Goal: Task Accomplishment & Management: Complete application form

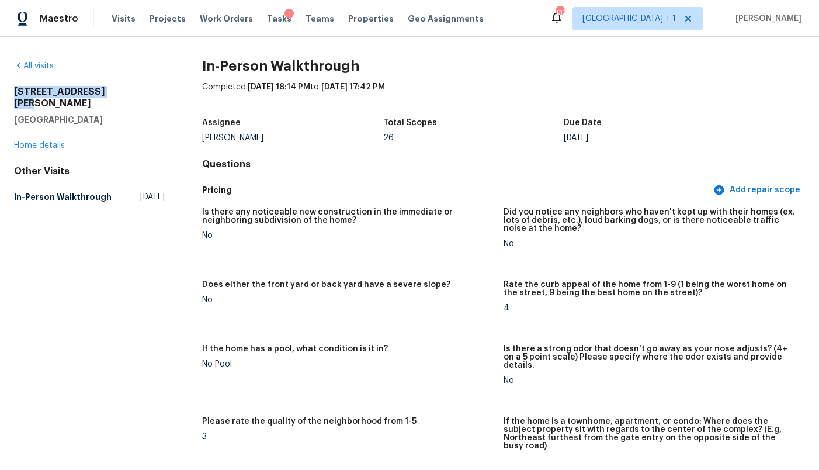
drag, startPoint x: 113, startPoint y: 91, endPoint x: 14, endPoint y: 92, distance: 99.4
click at [14, 92] on h2 "[STREET_ADDRESS][PERSON_NAME]" at bounding box center [89, 97] width 151 height 23
copy h2 "[STREET_ADDRESS][PERSON_NAME]"
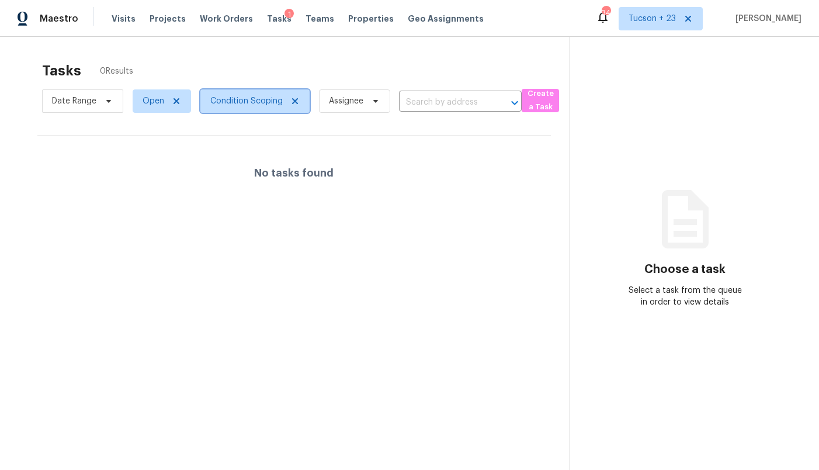
click at [230, 96] on span "Condition Scoping" at bounding box center [246, 101] width 72 height 12
click at [105, 134] on section "Tasks 0 Results Date Range Open Condition Scoping Assignee ​ Create a Task No t…" at bounding box center [294, 281] width 551 height 451
click at [146, 98] on span "Open" at bounding box center [154, 101] width 22 height 12
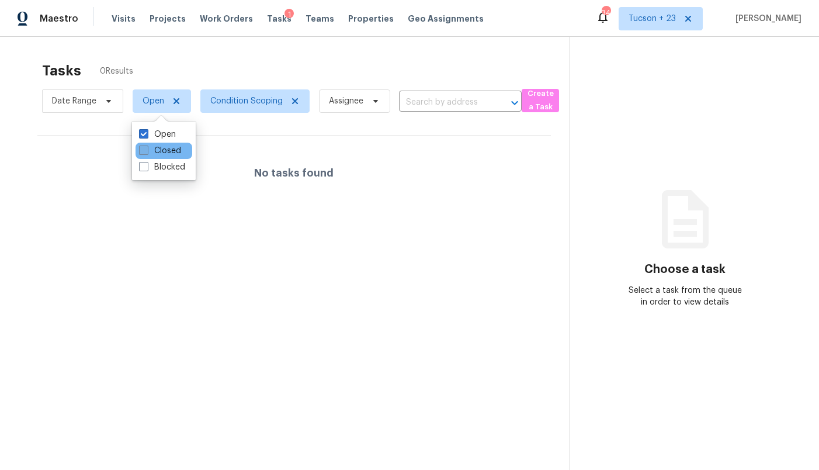
click at [154, 153] on label "Closed" at bounding box center [160, 151] width 42 height 12
click at [147, 153] on input "Closed" at bounding box center [143, 149] width 8 height 8
checkbox input "true"
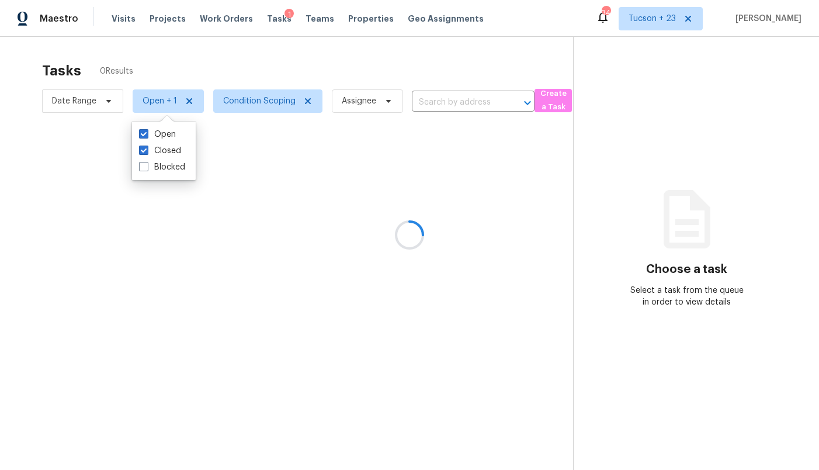
click at [232, 130] on div at bounding box center [409, 235] width 819 height 470
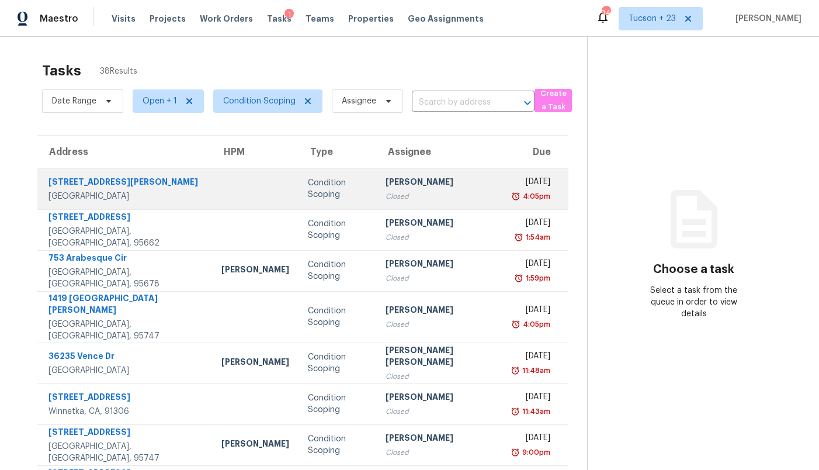
click at [226, 191] on td at bounding box center [255, 188] width 86 height 41
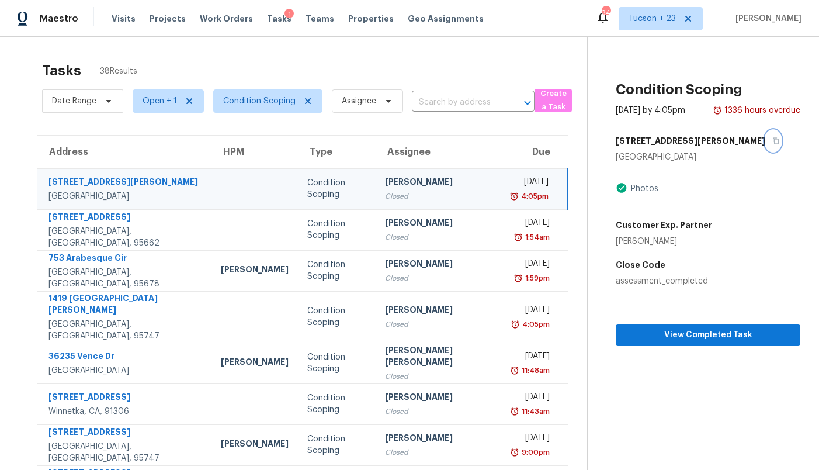
click at [773, 143] on icon "button" at bounding box center [776, 140] width 7 height 7
click at [154, 97] on span "Open + 1" at bounding box center [160, 101] width 34 height 12
click at [153, 148] on label "Closed" at bounding box center [160, 151] width 42 height 12
click at [147, 148] on input "Closed" at bounding box center [143, 149] width 8 height 8
checkbox input "false"
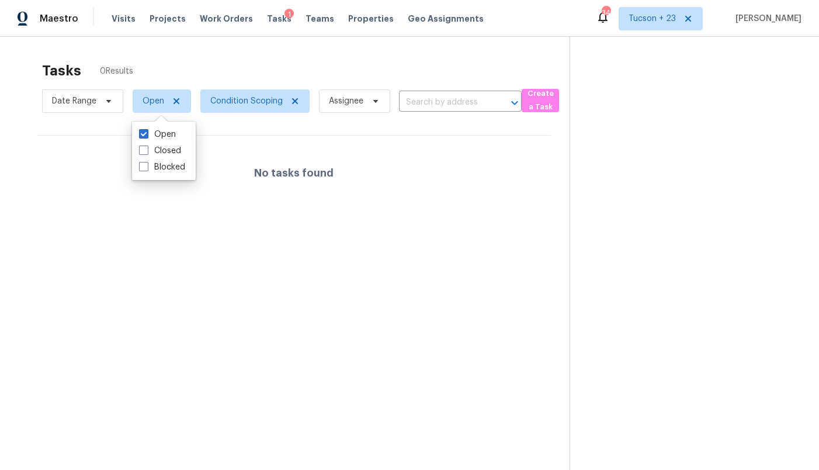
click at [186, 54] on div "Tasks 0 Results Date Range Open Condition Scoping Assignee ​ Create a Task No t…" at bounding box center [409, 272] width 819 height 470
click at [156, 108] on span "Open" at bounding box center [162, 100] width 58 height 23
click at [171, 151] on label "Closed" at bounding box center [160, 151] width 42 height 12
click at [147, 151] on input "Closed" at bounding box center [143, 149] width 8 height 8
checkbox input "true"
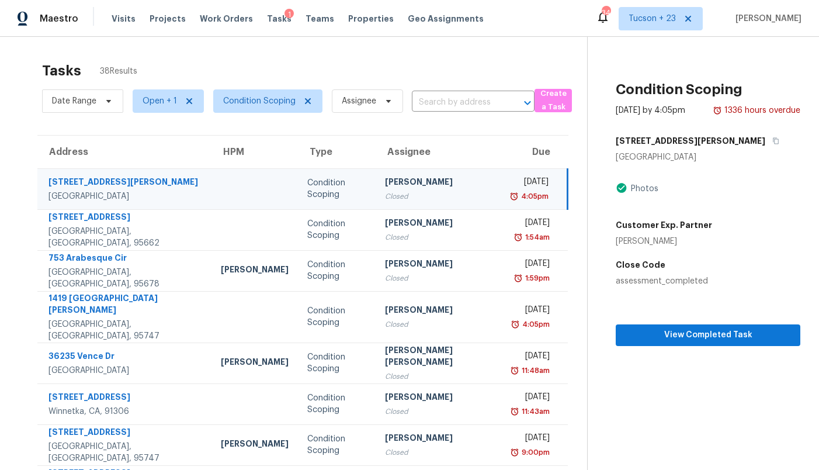
click at [265, 55] on div "Tasks 38 Results Date Range Open + 1 Condition Scoping Assignee ​ Create a Task…" at bounding box center [409, 328] width 819 height 583
click at [307, 188] on div "Condition Scoping" at bounding box center [336, 188] width 59 height 23
click at [440, 193] on div "Closed" at bounding box center [440, 197] width 110 height 12
click at [774, 142] on icon "button" at bounding box center [777, 141] width 6 height 6
click at [27, 70] on section "Tasks 38 Results Date Range Open + 1 Condition Scoping Assignee ​ Create a Task…" at bounding box center [303, 338] width 569 height 564
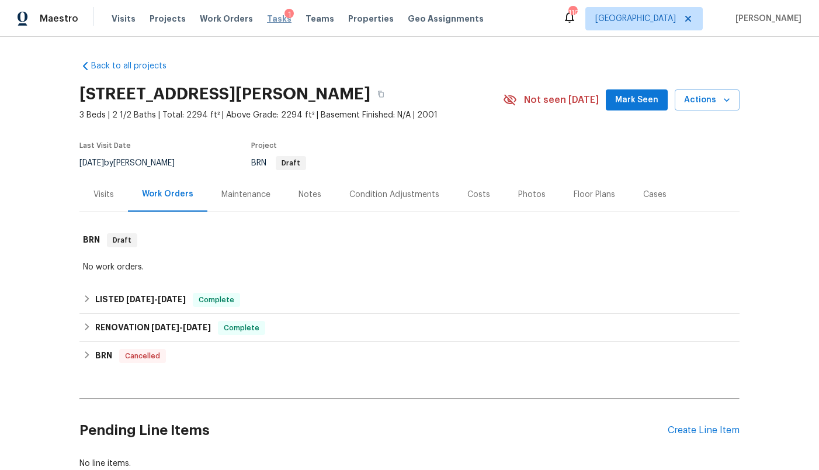
click at [267, 16] on span "Tasks" at bounding box center [279, 19] width 25 height 8
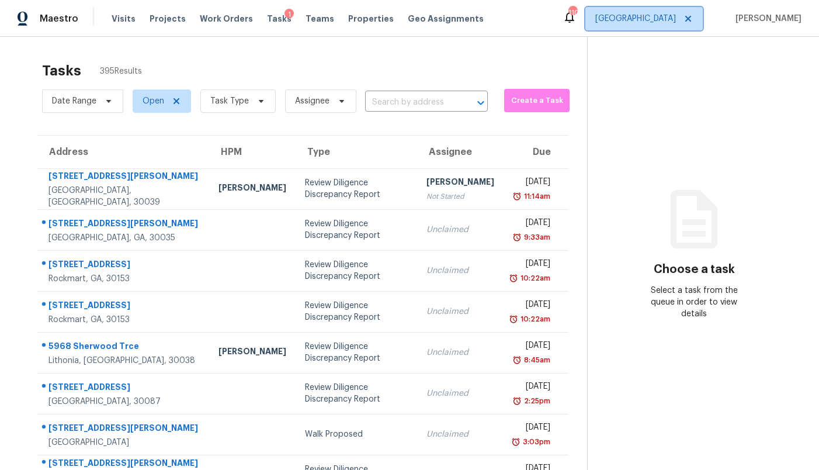
click at [673, 16] on span "[GEOGRAPHIC_DATA]" at bounding box center [636, 19] width 81 height 12
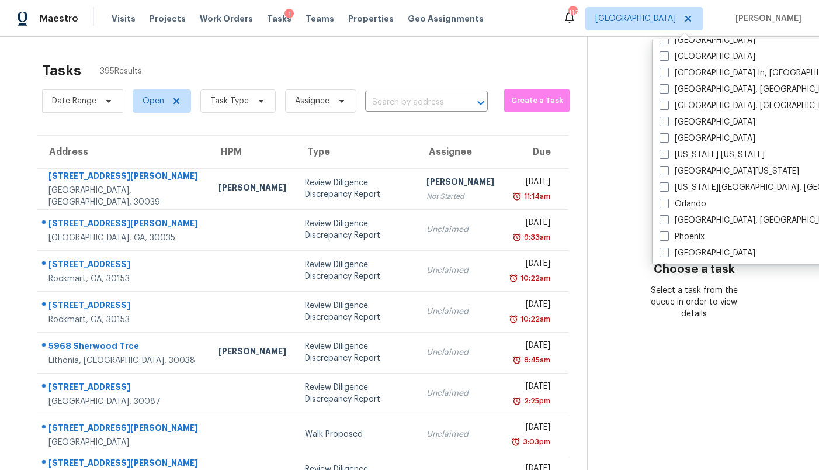
scroll to position [504, 0]
click at [685, 104] on label "Miami, FL" at bounding box center [750, 105] width 181 height 12
click at [667, 104] on input "Miami, FL" at bounding box center [664, 103] width 8 height 8
checkbox input "true"
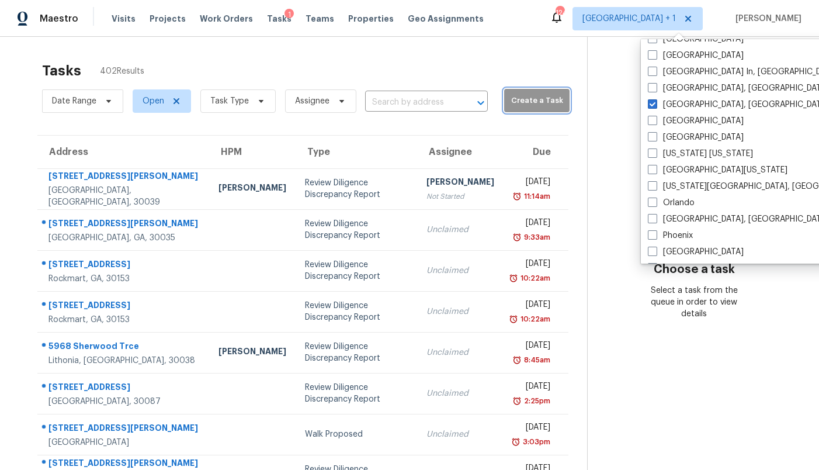
click at [515, 105] on span "Create a Task" at bounding box center [537, 100] width 54 height 13
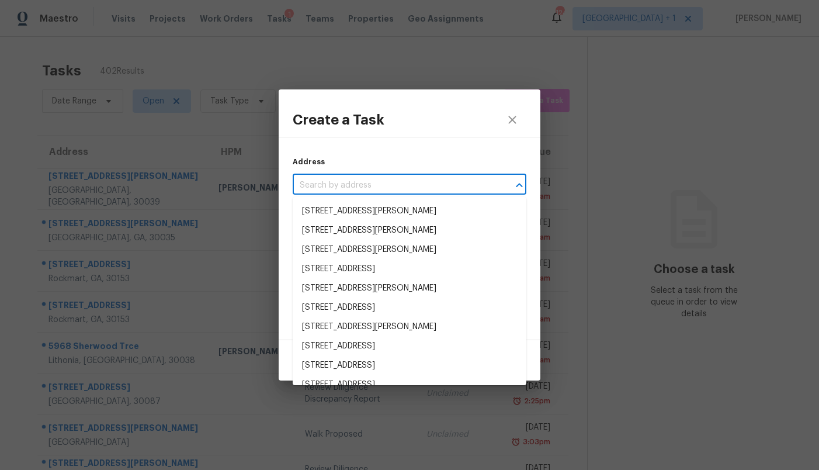
click at [386, 181] on input "text" at bounding box center [393, 185] width 201 height 18
paste input "3604 S Dixie Hwy Apt 220, West Palm Beach, FL 33405"
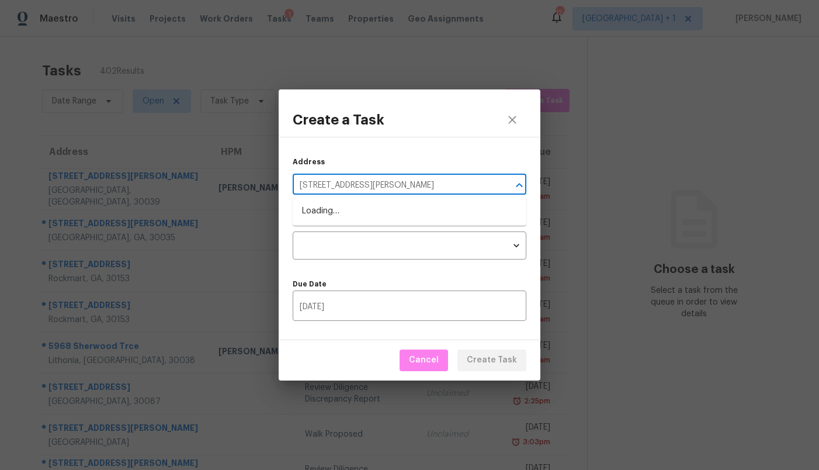
type input "3604 S Dixie Hwy"
click at [414, 216] on li "3604 S Dixie Hwy Apt 220, West Palm Beach, FL 33405" at bounding box center [410, 211] width 234 height 19
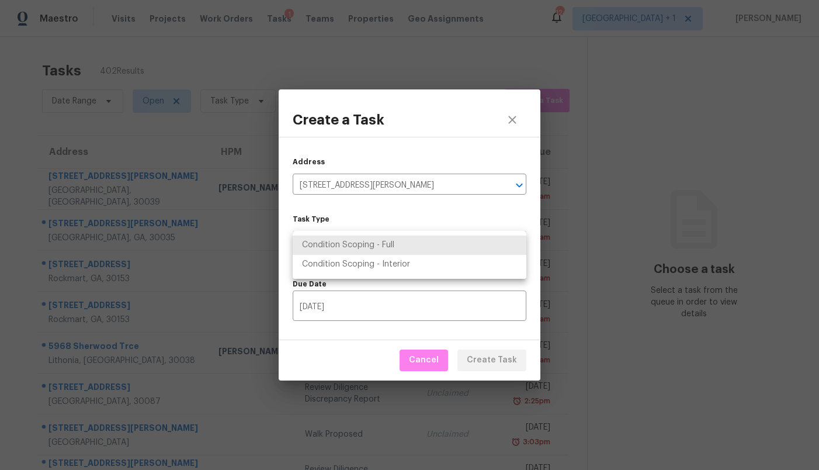
click at [402, 251] on body "Maestro Visits Projects Work Orders Tasks 1 Teams Properties Geo Assignments 12…" at bounding box center [409, 235] width 819 height 470
click at [402, 251] on li "Condition Scoping - Full" at bounding box center [410, 245] width 234 height 19
type input "virtual_full_assessment"
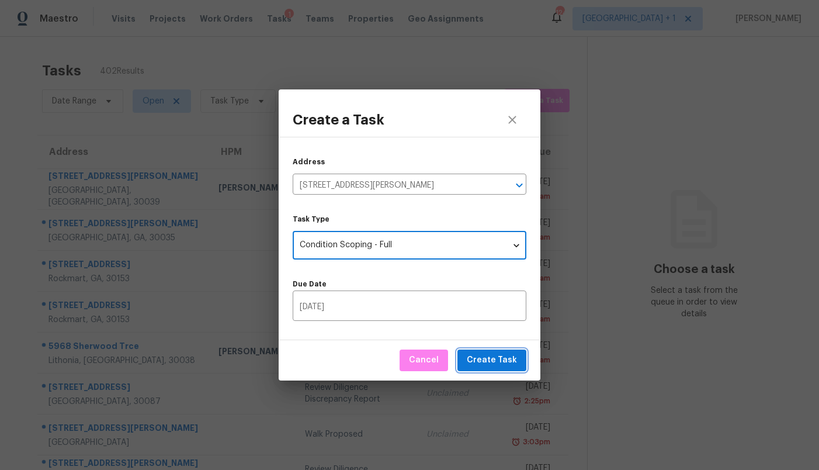
click at [484, 361] on span "Create Task" at bounding box center [492, 360] width 50 height 15
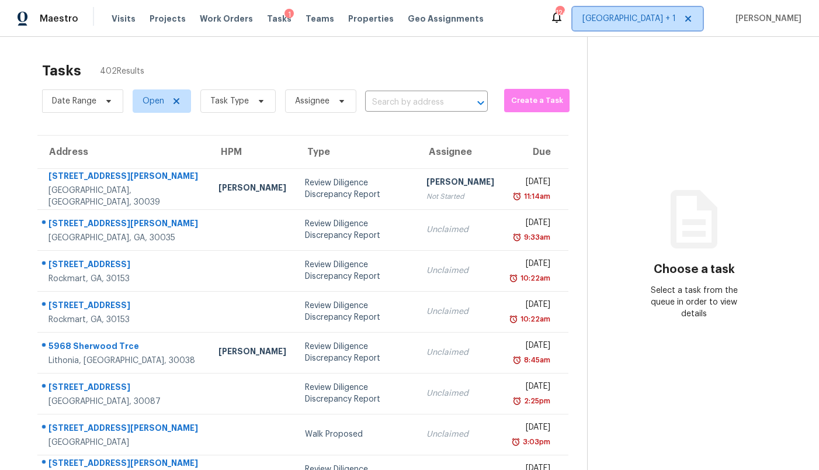
click at [673, 20] on span "Atlanta + 1" at bounding box center [630, 19] width 94 height 12
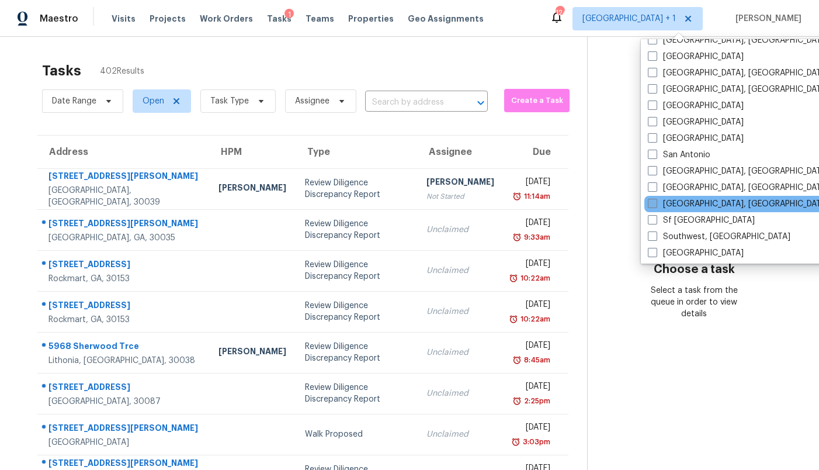
scroll to position [727, 0]
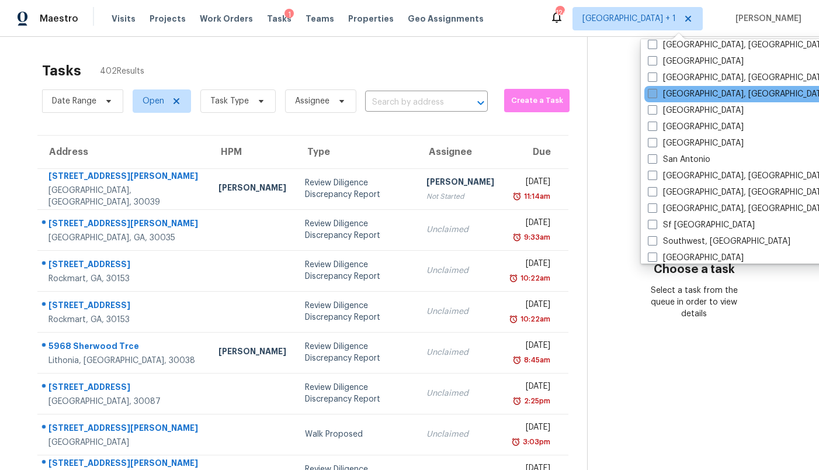
click at [680, 92] on label "Richmond, VA" at bounding box center [738, 94] width 181 height 12
click at [656, 92] on input "Richmond, VA" at bounding box center [652, 92] width 8 height 8
checkbox input "true"
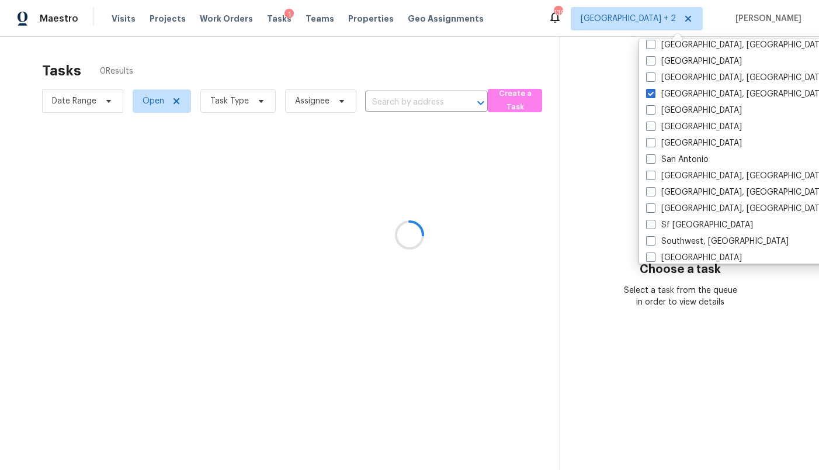
click at [350, 67] on div at bounding box center [409, 235] width 819 height 470
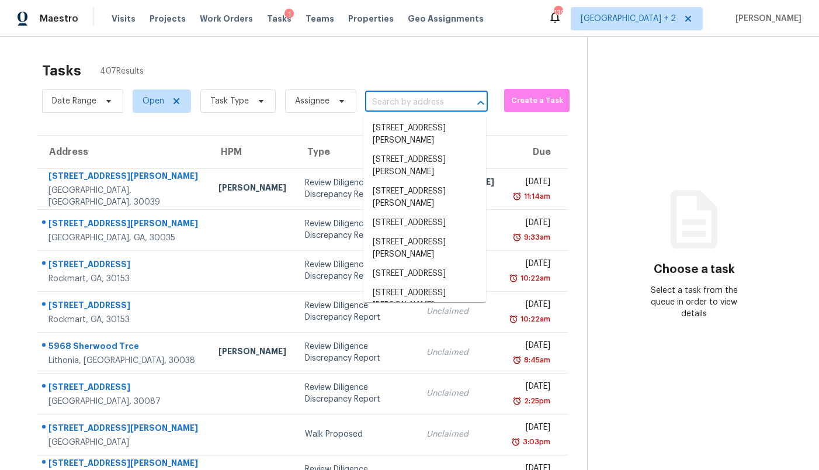
click at [380, 104] on input "text" at bounding box center [410, 103] width 90 height 18
paste input "8436 Spruce Pine Dr, North Chesterfield, VA 23235"
type input "8436 Spruce Pine Dr, North Chesterfield, VA 23235"
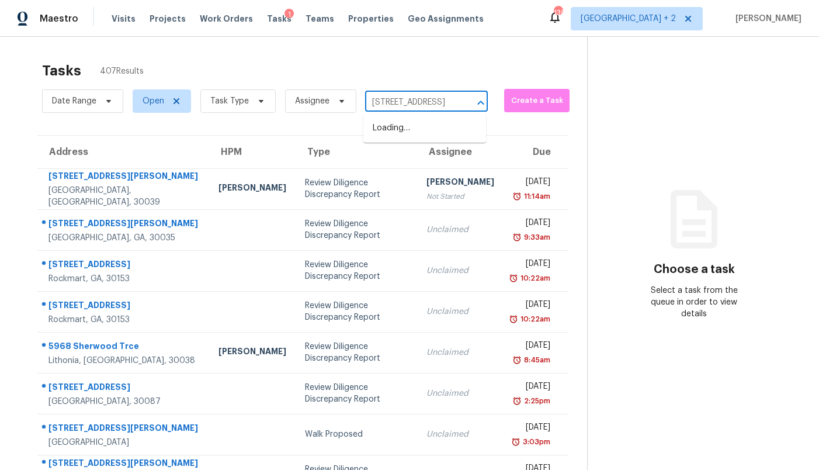
scroll to position [0, 111]
click at [385, 123] on li "8436 Spruce Pine Dr, North Chesterfield, VA 23235" at bounding box center [425, 128] width 123 height 19
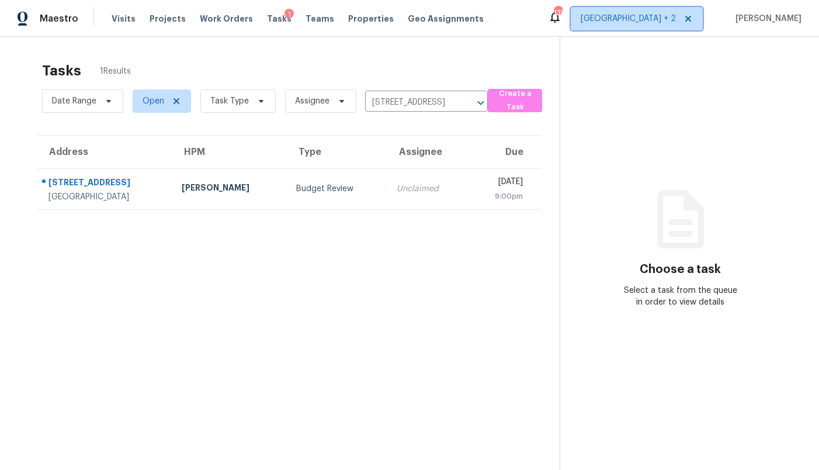
click at [670, 19] on span "Atlanta + 2" at bounding box center [628, 19] width 95 height 12
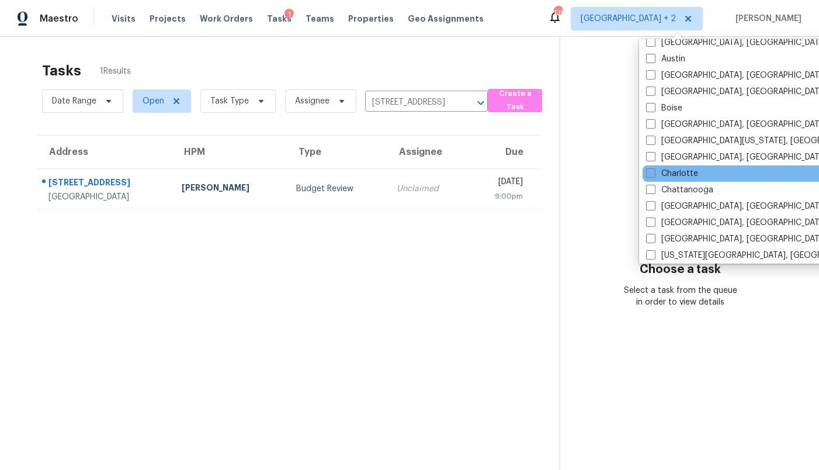
scroll to position [104, 0]
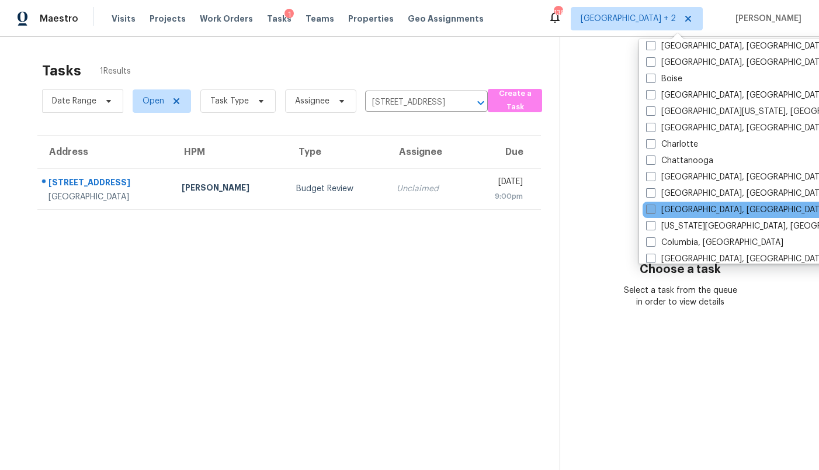
click at [686, 204] on label "Cleveland, OH" at bounding box center [736, 210] width 181 height 12
click at [654, 204] on input "Cleveland, OH" at bounding box center [650, 208] width 8 height 8
checkbox input "true"
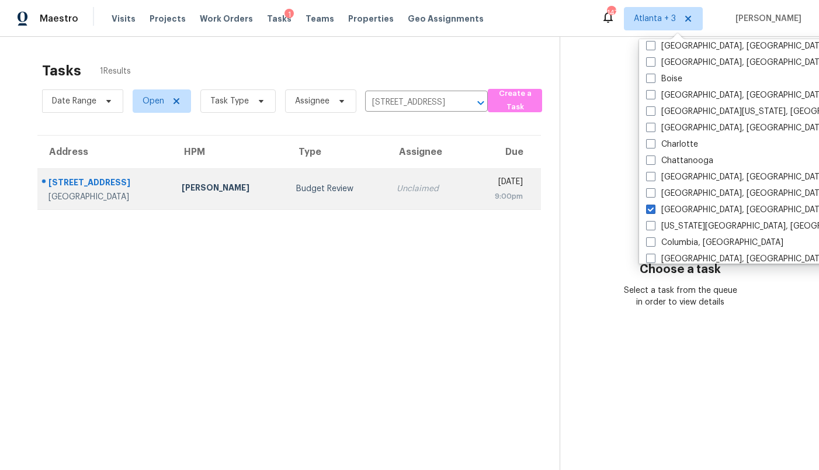
click at [506, 207] on td "Thu, Sep 4th 2025 9:00pm" at bounding box center [505, 188] width 74 height 41
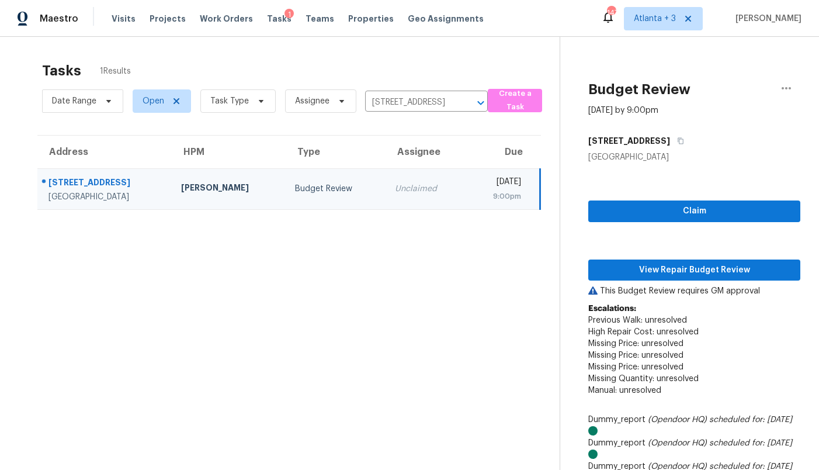
click at [421, 107] on input "8436 Spruce Pine Dr, North Chesterfield, VA 23235" at bounding box center [410, 103] width 90 height 18
paste input "5833 Furlong Dr, Medina, OH 44256"
type input "5833 Furlong Dr, Medina, OH 44256"
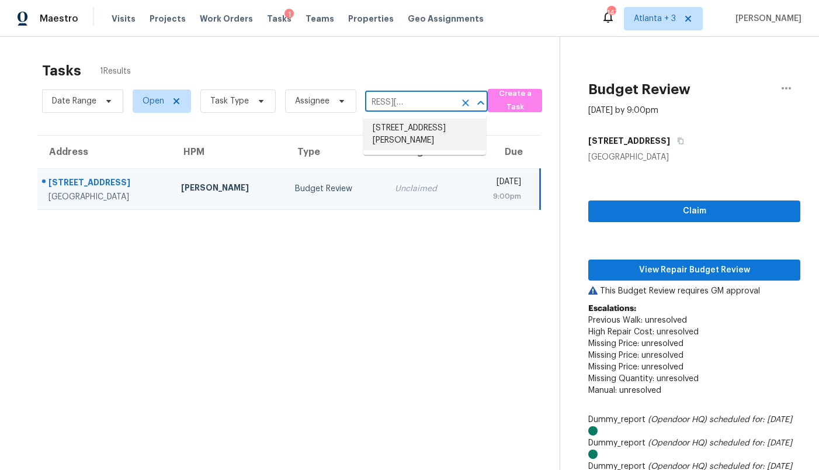
click at [421, 124] on li "5833 Furlong Dr, Medina, OH 44256" at bounding box center [425, 135] width 123 height 32
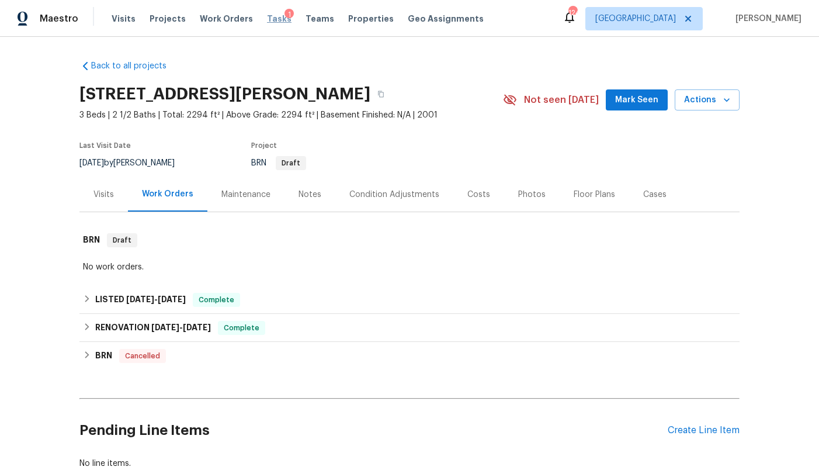
click at [267, 18] on span "Tasks" at bounding box center [279, 19] width 25 height 8
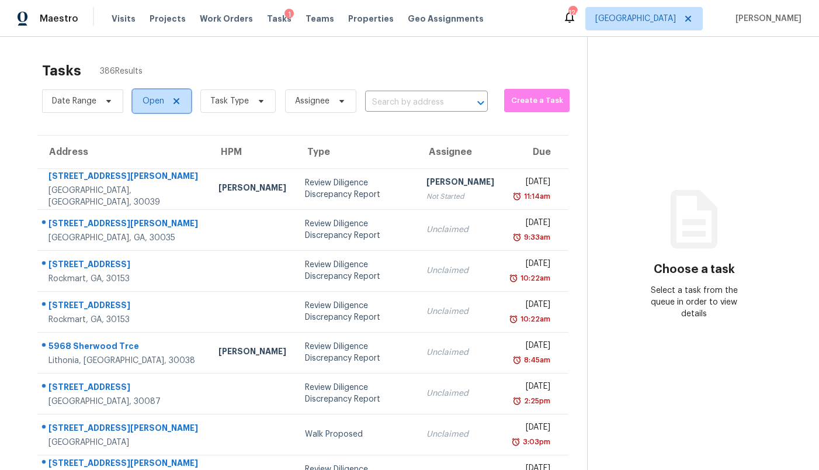
click at [153, 105] on span "Open" at bounding box center [154, 101] width 22 height 12
click at [165, 154] on label "Closed" at bounding box center [160, 151] width 42 height 12
click at [147, 153] on input "Closed" at bounding box center [143, 149] width 8 height 8
checkbox input "true"
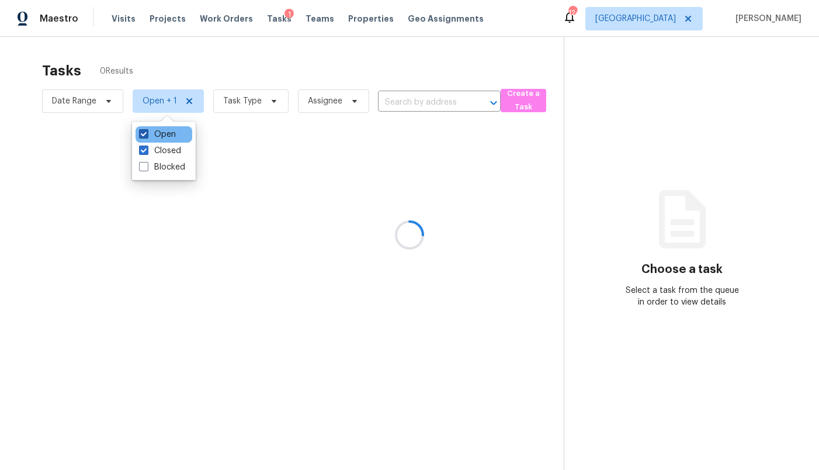
click at [164, 137] on label "Open" at bounding box center [157, 135] width 37 height 12
click at [147, 136] on input "Open" at bounding box center [143, 133] width 8 height 8
checkbox input "false"
click at [90, 101] on div at bounding box center [409, 235] width 819 height 470
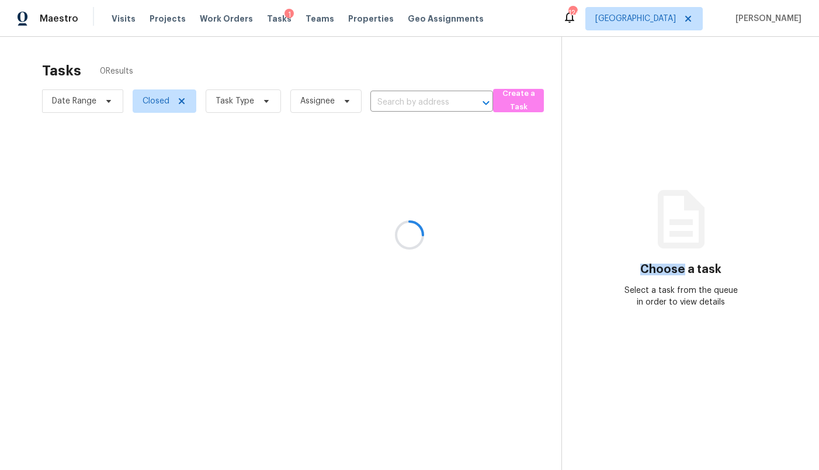
click at [90, 101] on div at bounding box center [409, 235] width 819 height 470
click at [73, 102] on div at bounding box center [409, 235] width 819 height 470
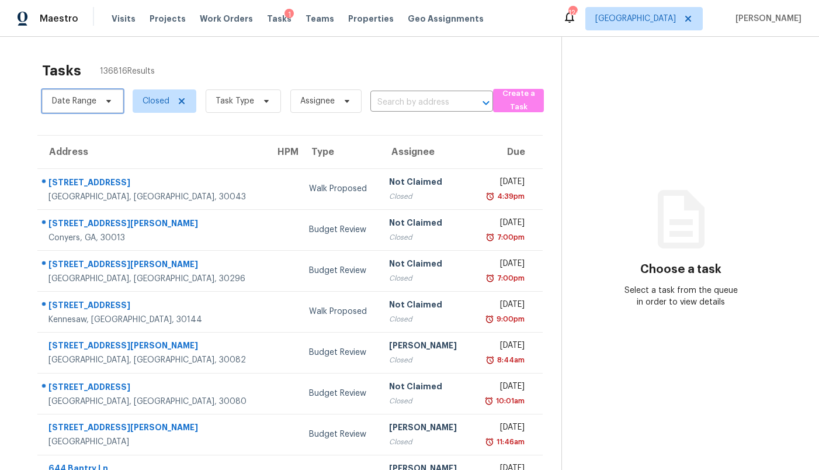
click at [74, 102] on span "Date Range" at bounding box center [74, 101] width 44 height 12
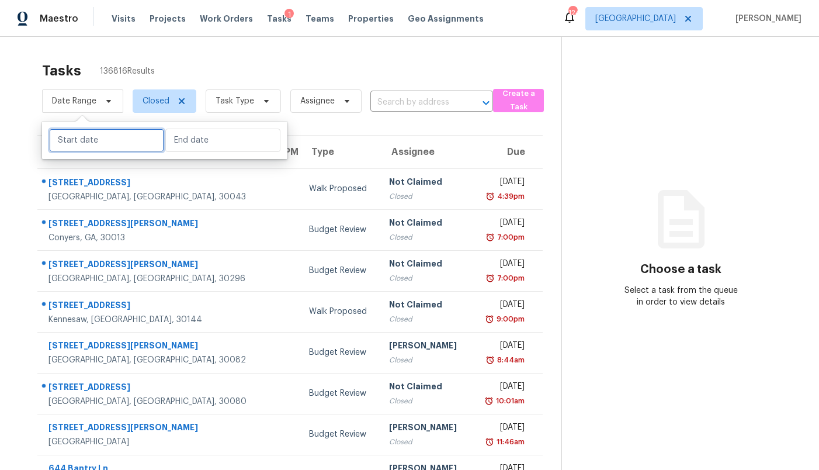
select select "8"
select select "2025"
select select "9"
select select "2025"
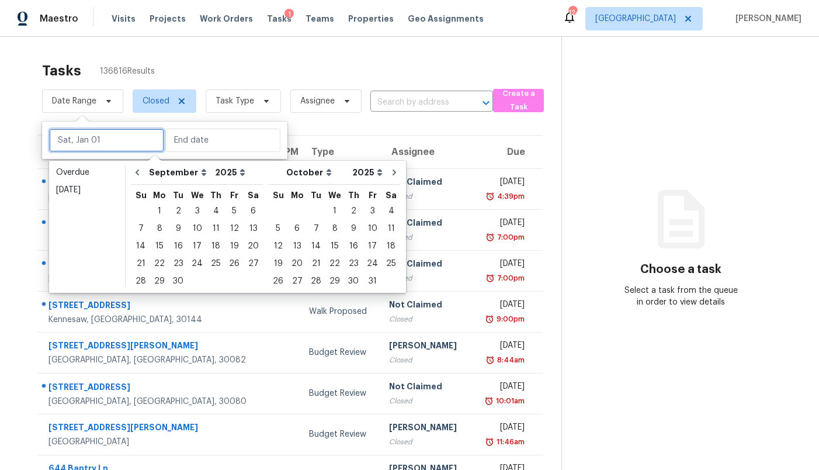
click at [90, 137] on input "text" at bounding box center [106, 140] width 115 height 23
click at [192, 213] on div "3" at bounding box center [197, 211] width 19 height 16
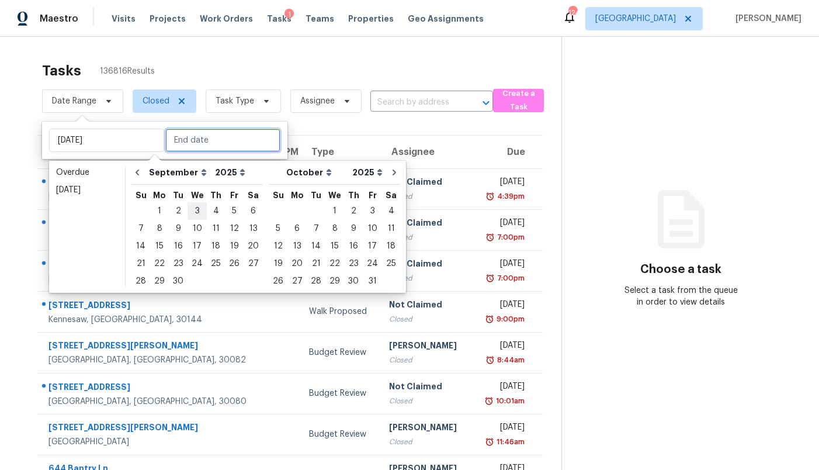
type input "[DATE]"
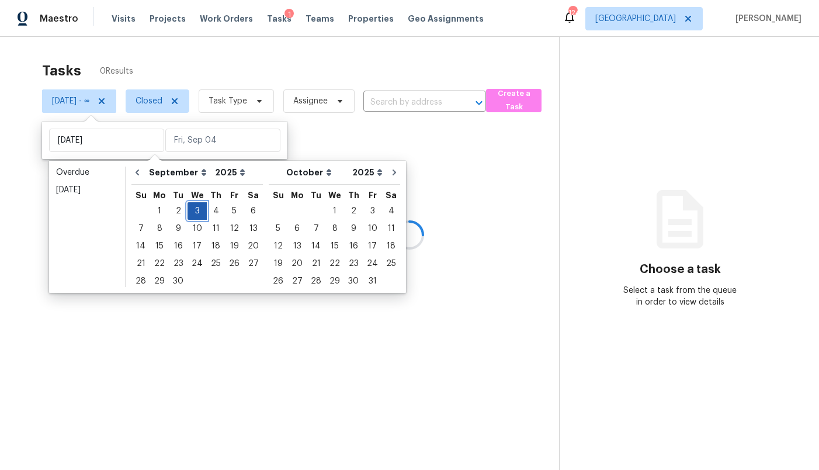
click at [192, 213] on div "3" at bounding box center [197, 211] width 19 height 16
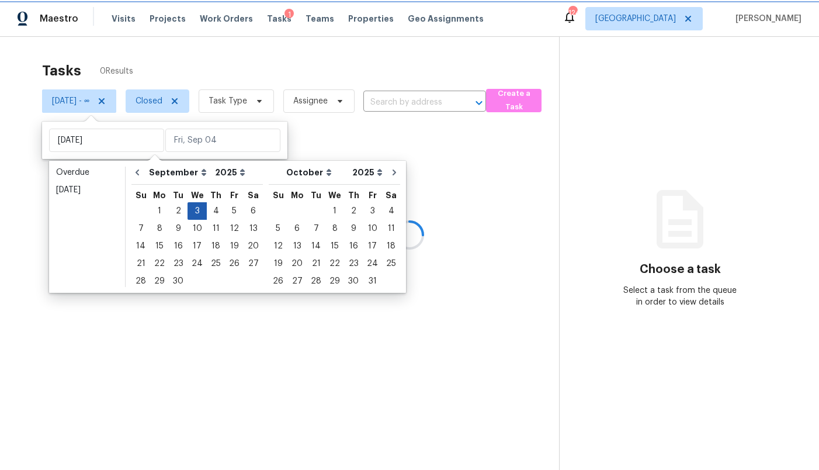
type input "[DATE]"
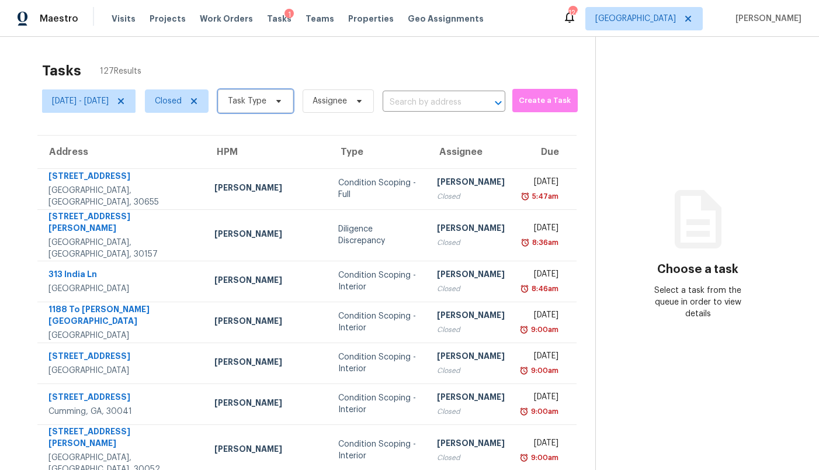
click at [267, 101] on span "Task Type" at bounding box center [247, 101] width 39 height 12
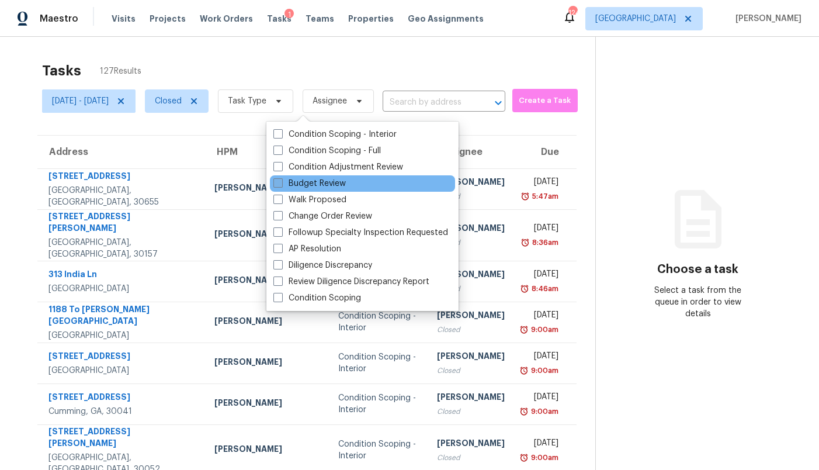
click at [315, 184] on label "Budget Review" at bounding box center [310, 184] width 72 height 12
click at [281, 184] on input "Budget Review" at bounding box center [278, 182] width 8 height 8
checkbox input "true"
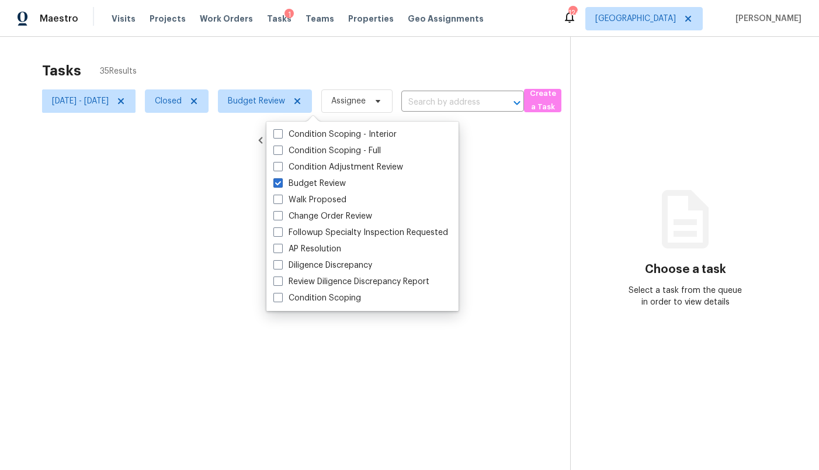
click at [309, 72] on div at bounding box center [409, 235] width 819 height 470
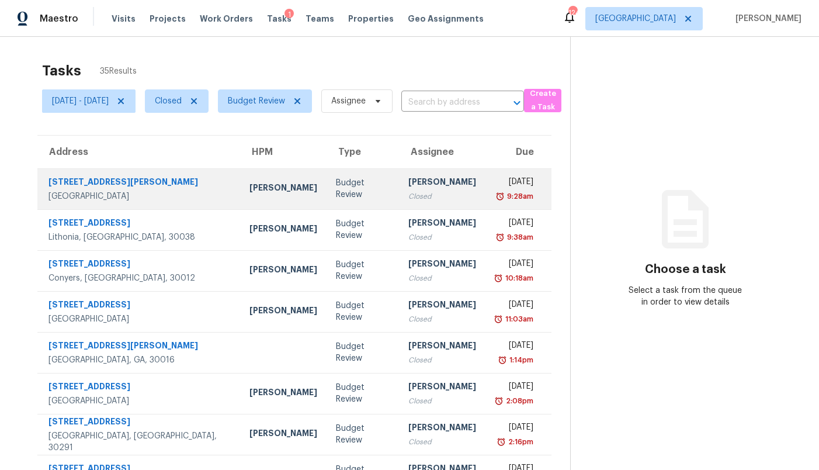
click at [328, 198] on td "Budget Review" at bounding box center [363, 188] width 72 height 41
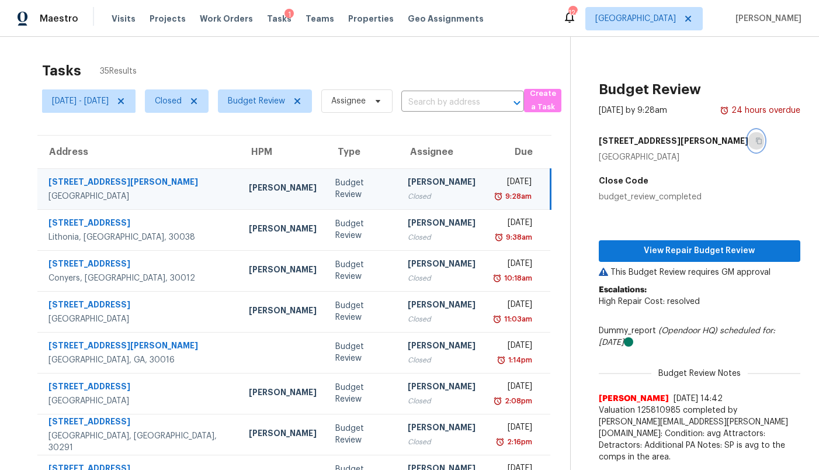
click at [756, 141] on icon "button" at bounding box center [759, 140] width 7 height 7
click at [300, 103] on icon at bounding box center [298, 101] width 6 height 6
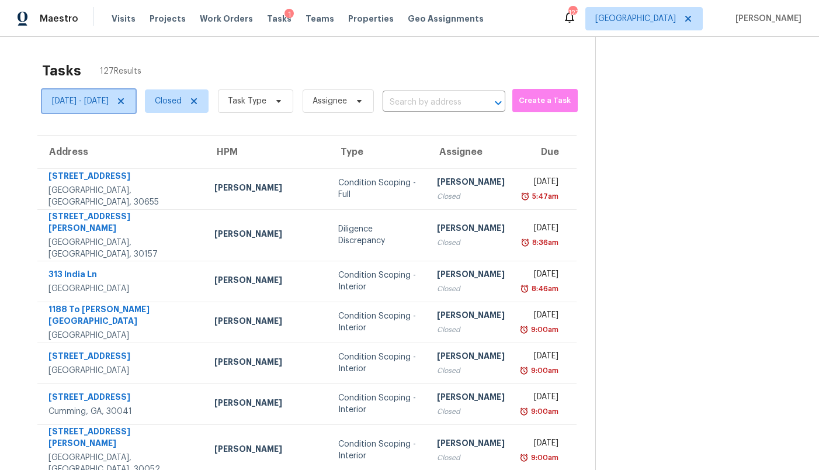
click at [126, 96] on icon at bounding box center [120, 100] width 9 height 9
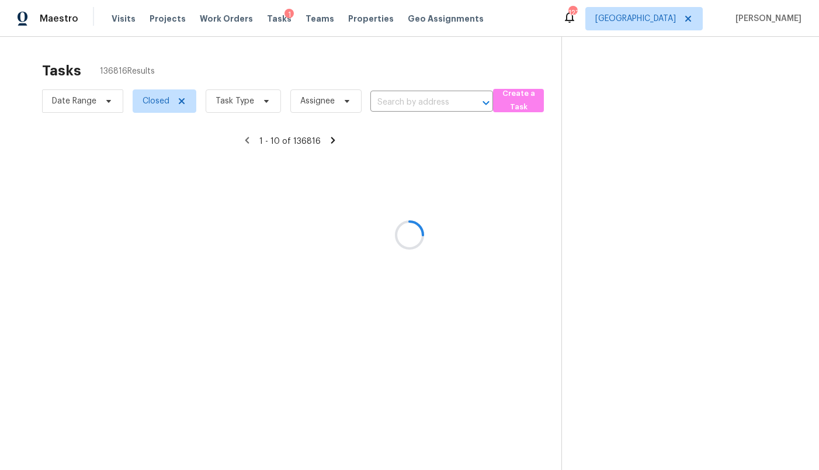
click at [423, 105] on div at bounding box center [409, 235] width 819 height 470
click at [419, 99] on div at bounding box center [409, 235] width 819 height 470
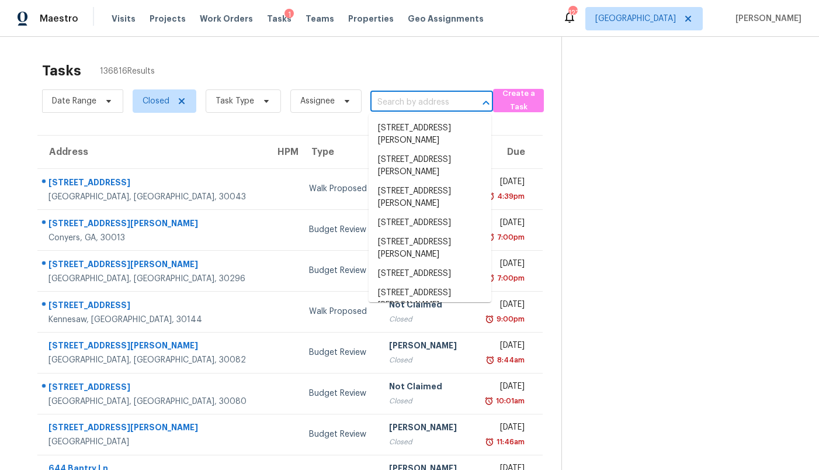
click at [400, 103] on input "text" at bounding box center [416, 103] width 90 height 18
paste input "149 Wimberly Way, Powder Springs, GA 30127"
type input "149 Wimberly Way, Powder Springs, GA 30127"
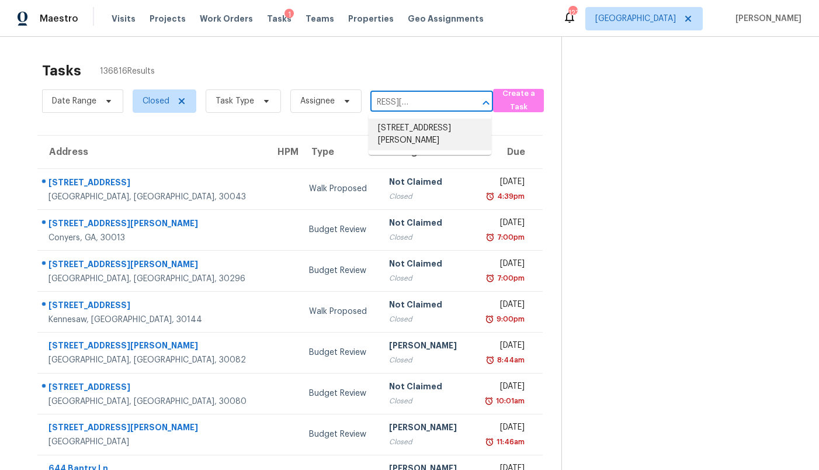
click at [406, 134] on li "149 Wimberly Way, Powder Springs, GA 30127" at bounding box center [430, 135] width 123 height 32
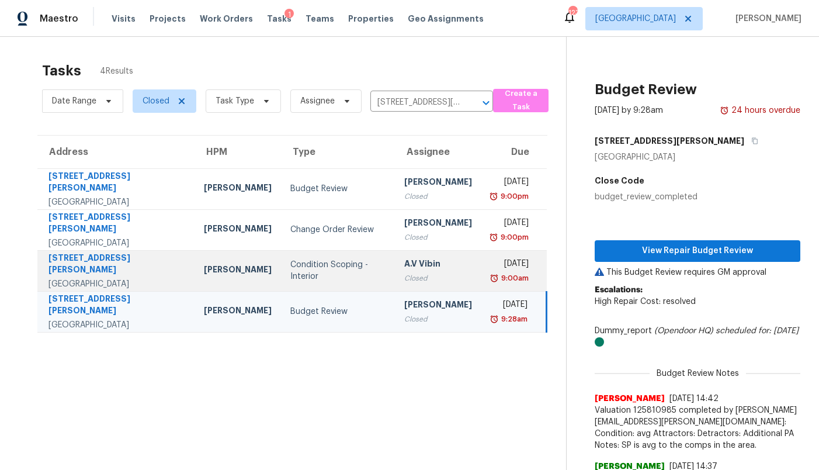
click at [302, 264] on div "Condition Scoping - Interior" at bounding box center [337, 270] width 95 height 23
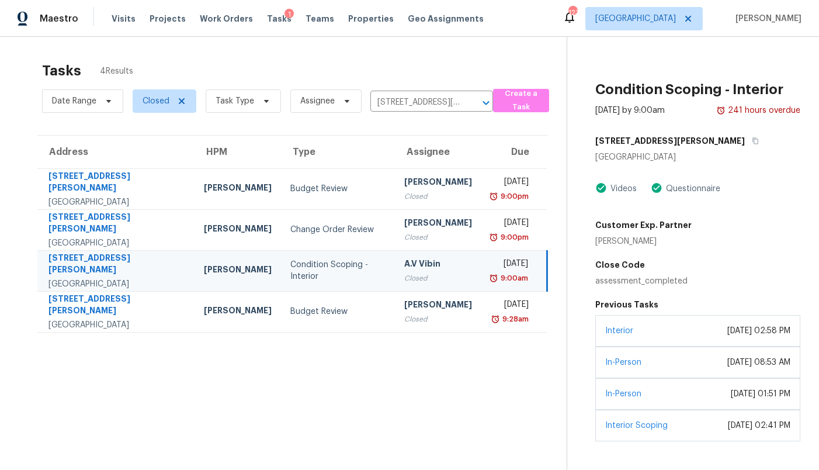
scroll to position [89, 0]
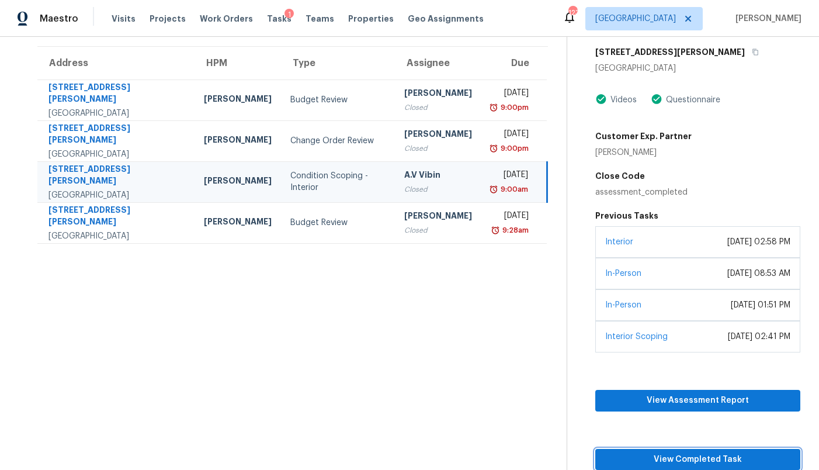
click at [654, 458] on span "View Completed Task" at bounding box center [698, 459] width 186 height 15
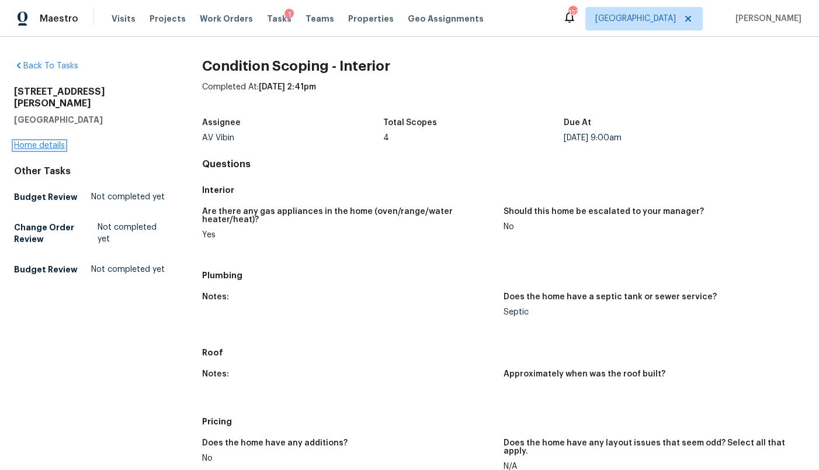
click at [46, 141] on link "Home details" at bounding box center [39, 145] width 51 height 8
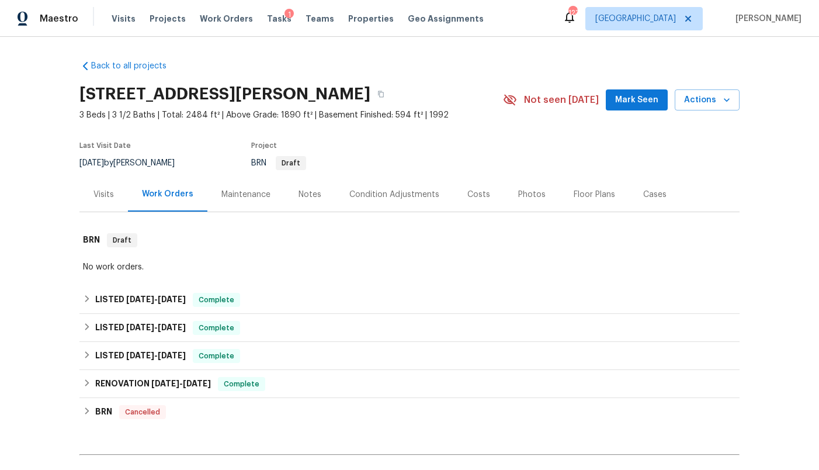
click at [399, 199] on div "Condition Adjustments" at bounding box center [394, 195] width 90 height 12
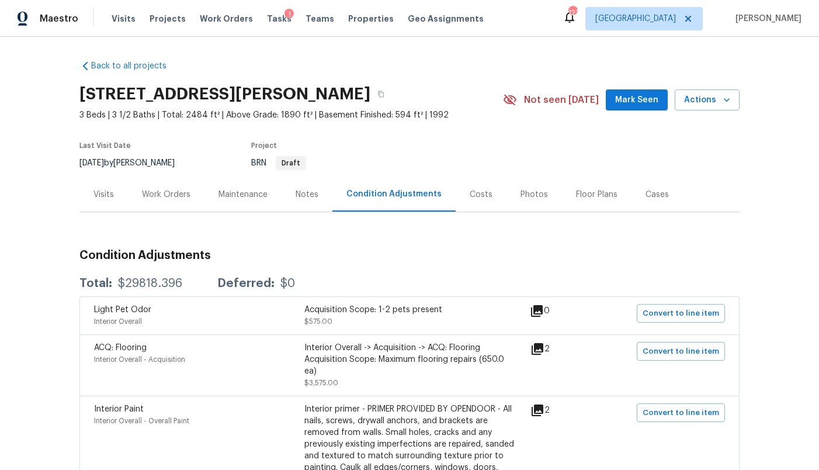
click at [470, 195] on div "Costs" at bounding box center [481, 195] width 23 height 12
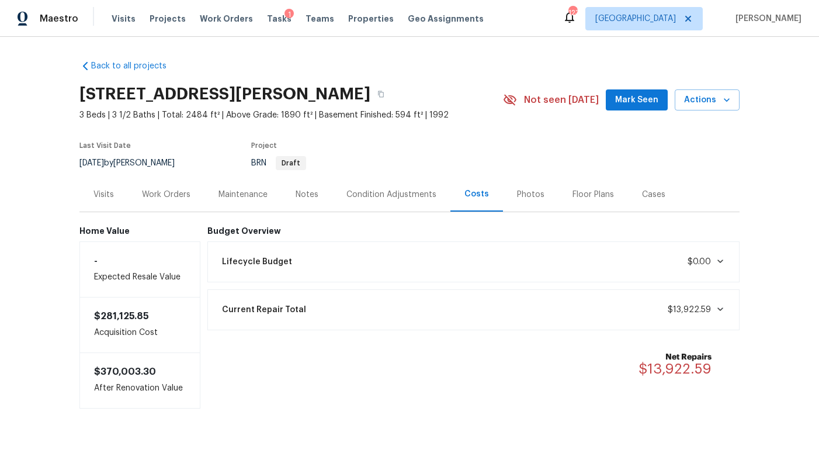
click at [392, 260] on div "Lifecycle Budget $0.00" at bounding box center [474, 262] width 518 height 26
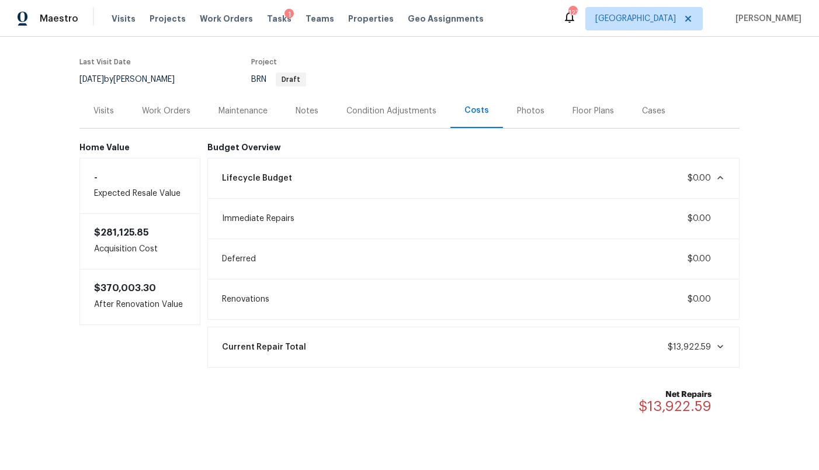
scroll to position [98, 0]
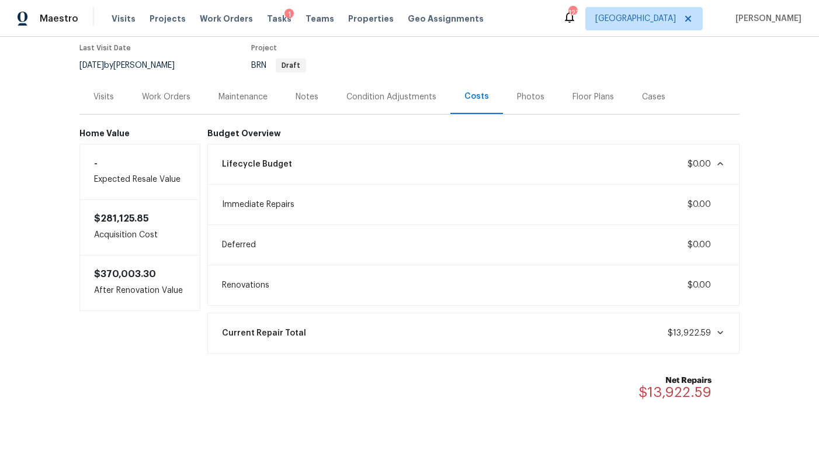
click at [707, 330] on span "$13,922.59" at bounding box center [689, 333] width 43 height 8
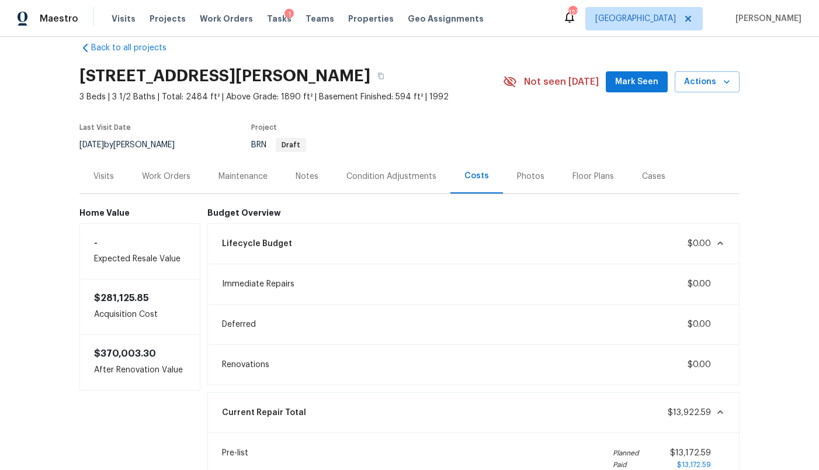
scroll to position [6, 0]
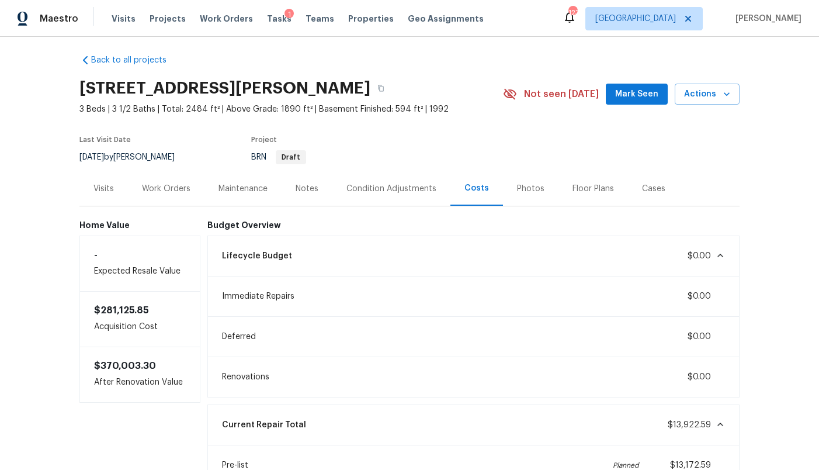
click at [106, 192] on div "Visits" at bounding box center [104, 189] width 20 height 12
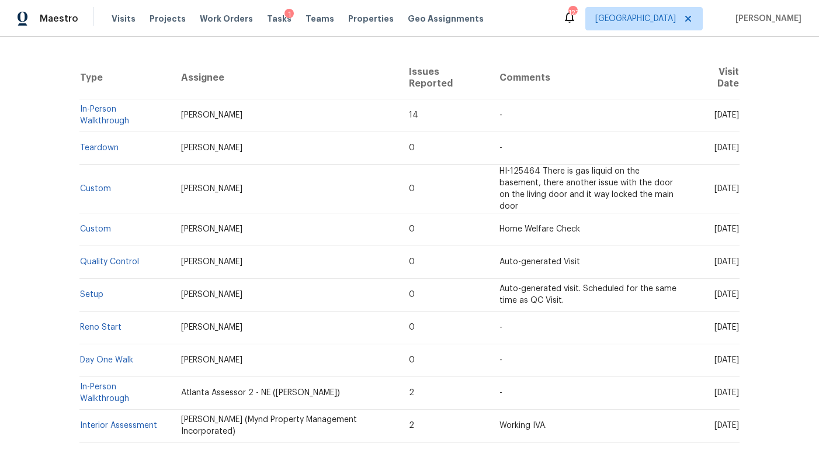
scroll to position [250, 0]
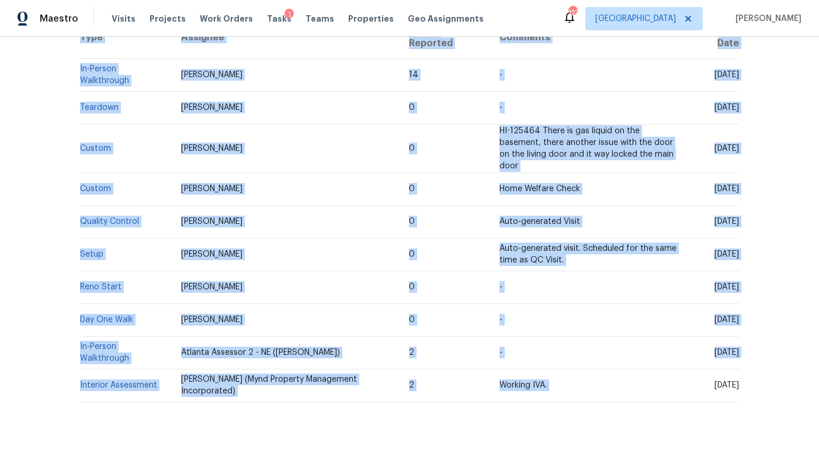
drag, startPoint x: 695, startPoint y: 361, endPoint x: 746, endPoint y: 383, distance: 55.3
click at [746, 383] on div "Back to all projects 149 Wimberly Way, Powder Springs, GA 30127 3 Beds | 3 1/2 …" at bounding box center [409, 253] width 819 height 433
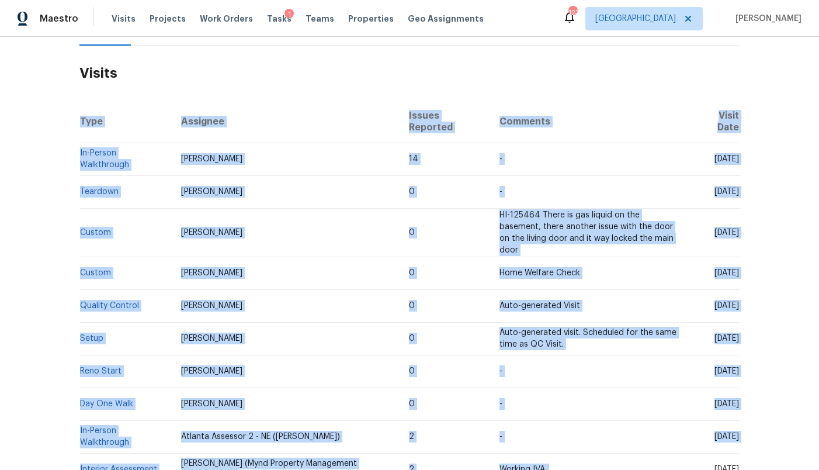
scroll to position [165, 0]
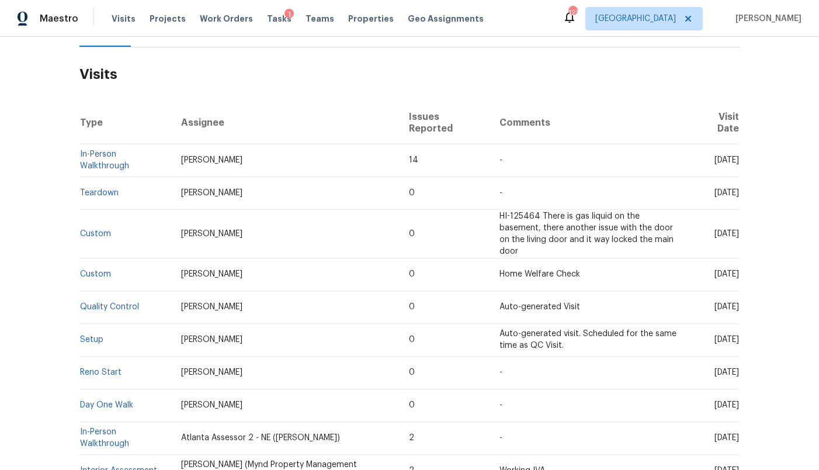
click at [734, 191] on span "Tue, Mar 29 2022" at bounding box center [727, 193] width 25 height 8
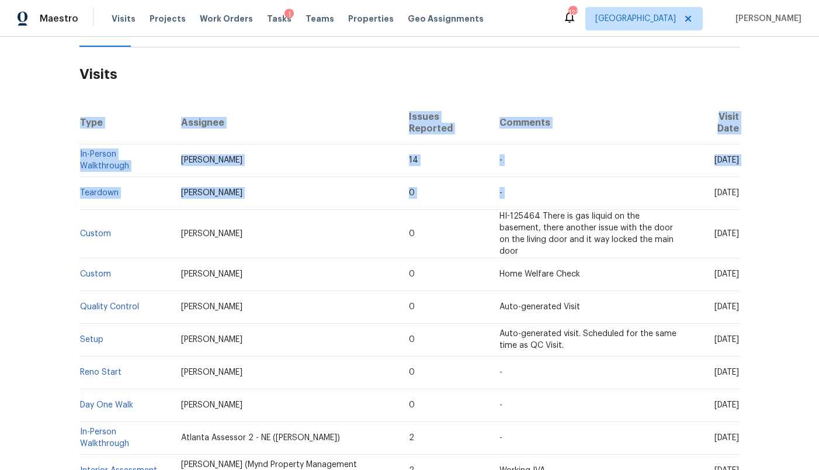
drag, startPoint x: 686, startPoint y: 191, endPoint x: 744, endPoint y: 193, distance: 58.5
click at [744, 193] on div "Back to all projects 149 Wimberly Way, Powder Springs, GA 30127 3 Beds | 3 1/2 …" at bounding box center [409, 253] width 819 height 433
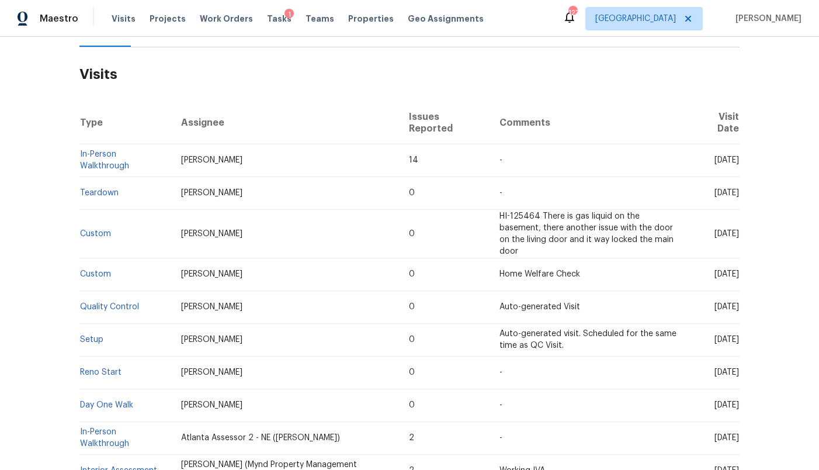
click at [736, 164] on span "Fri, Aug 22 2025" at bounding box center [727, 160] width 25 height 8
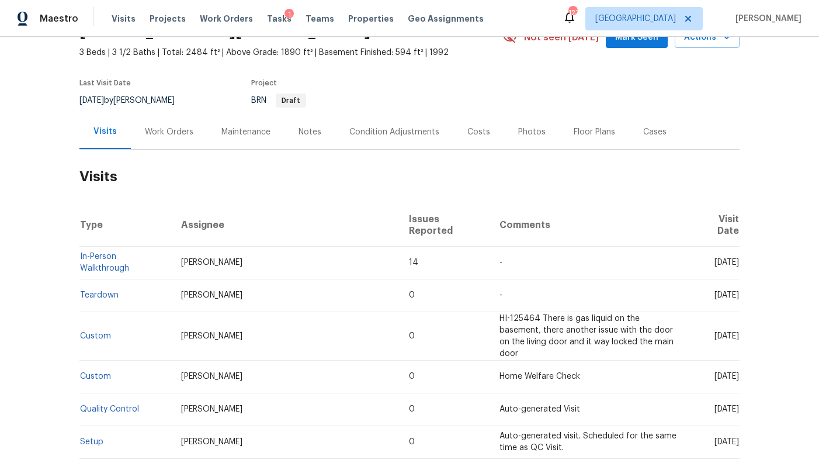
scroll to position [0, 0]
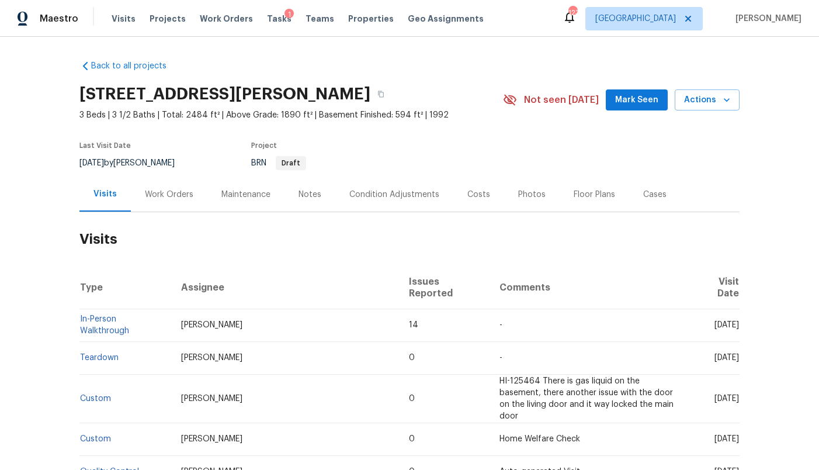
click at [391, 194] on div "Condition Adjustments" at bounding box center [394, 195] width 90 height 12
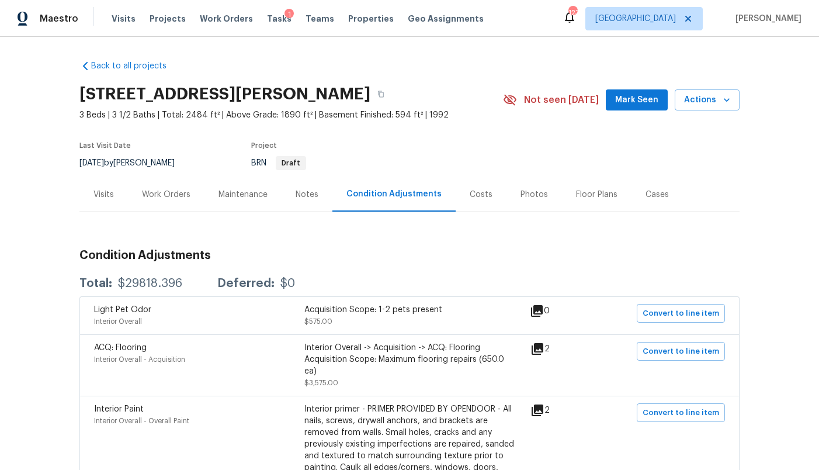
click at [487, 191] on div "Costs" at bounding box center [481, 194] width 51 height 34
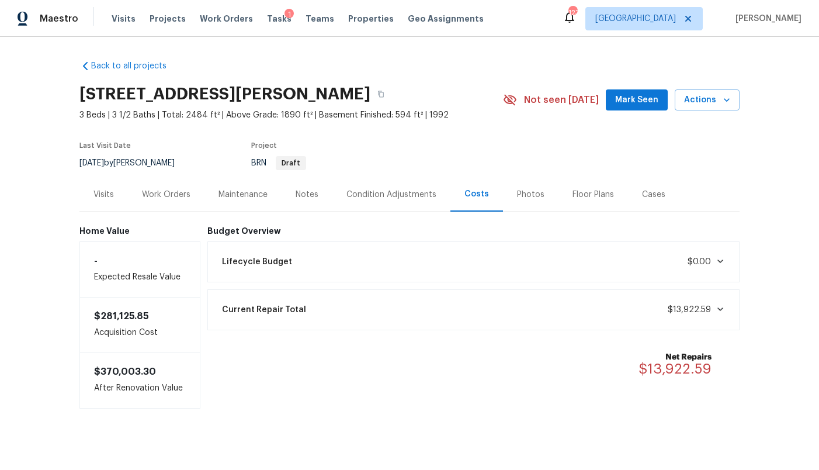
click at [473, 203] on div "Costs" at bounding box center [477, 194] width 53 height 34
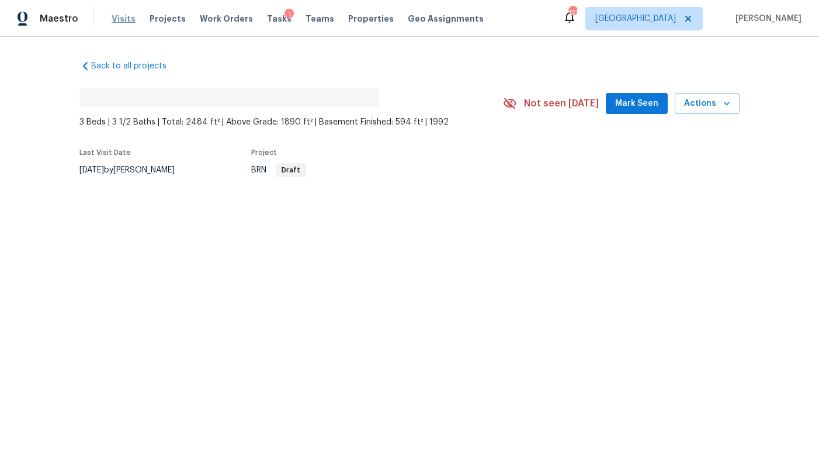
click at [113, 19] on span "Visits" at bounding box center [124, 19] width 24 height 12
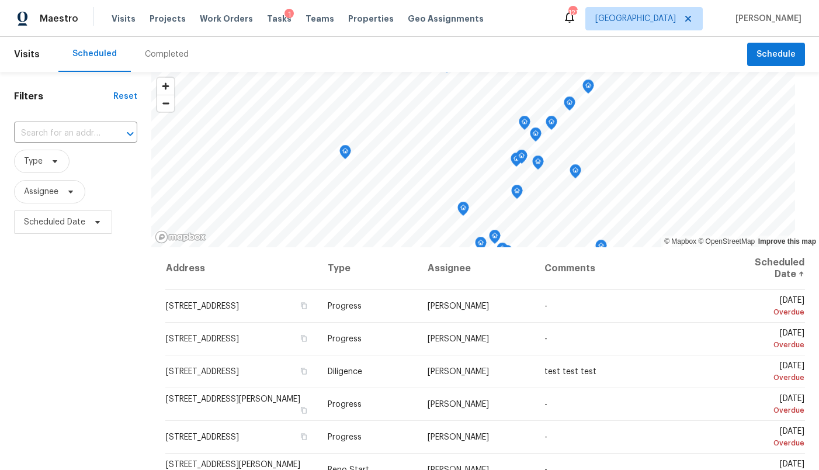
click at [157, 56] on div "Completed" at bounding box center [167, 55] width 44 height 12
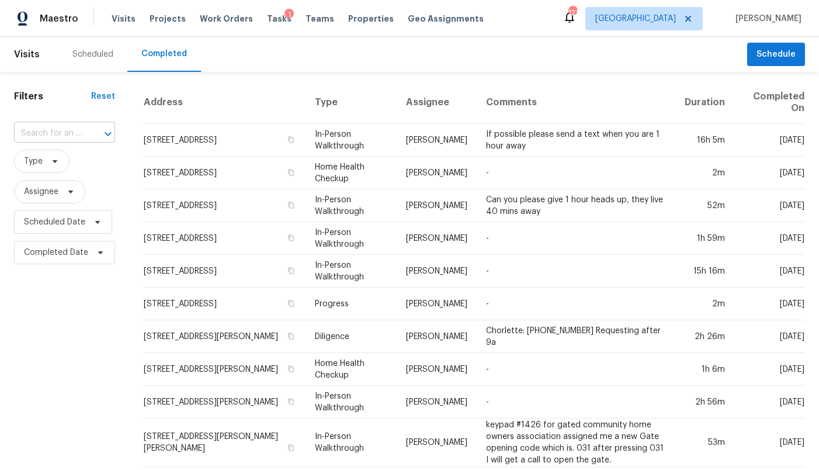
click at [86, 135] on div at bounding box center [100, 134] width 30 height 16
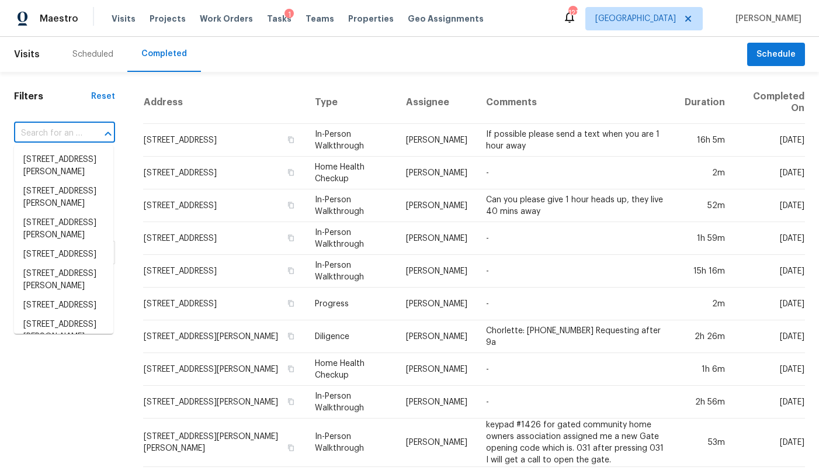
paste input "[STREET_ADDRESS][PERSON_NAME]"
type input "[STREET_ADDRESS][PERSON_NAME]"
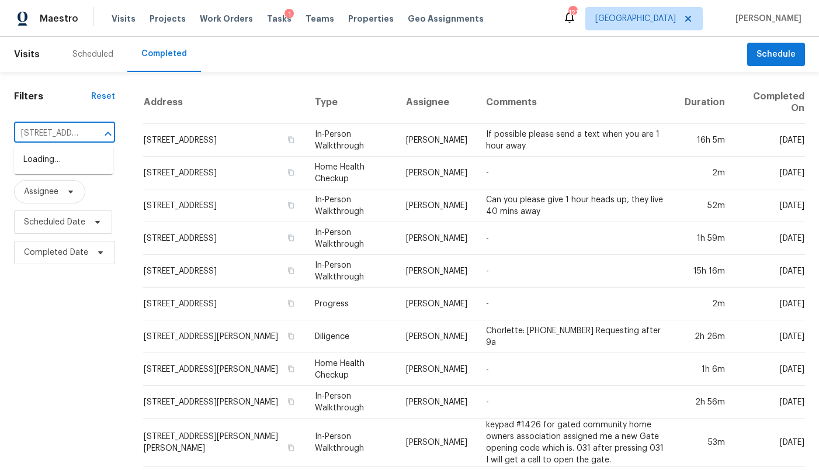
scroll to position [0, 78]
click at [87, 158] on li "[STREET_ADDRESS][PERSON_NAME]" at bounding box center [63, 166] width 99 height 32
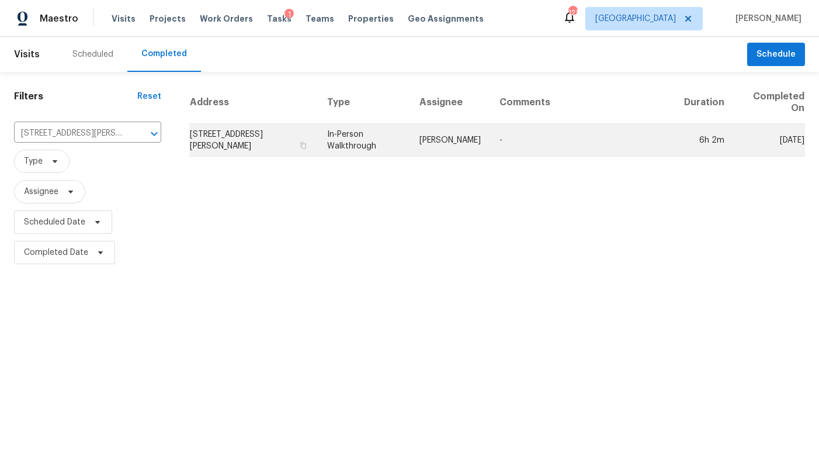
click at [220, 148] on td "[STREET_ADDRESS][PERSON_NAME]" at bounding box center [253, 140] width 129 height 33
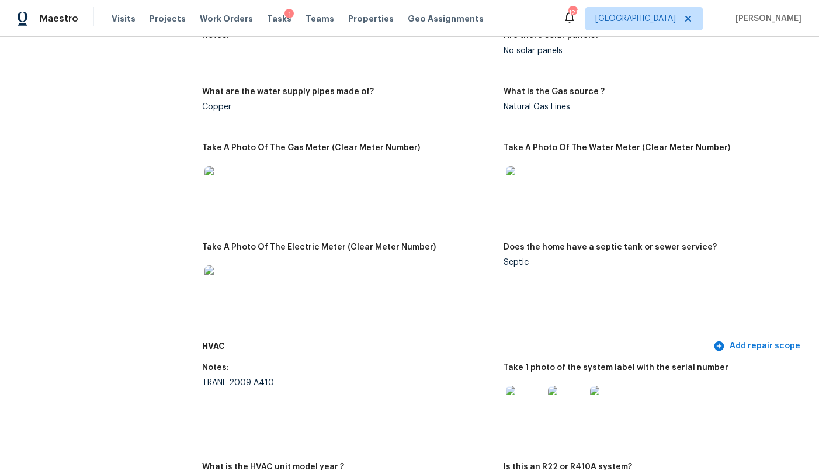
scroll to position [1090, 0]
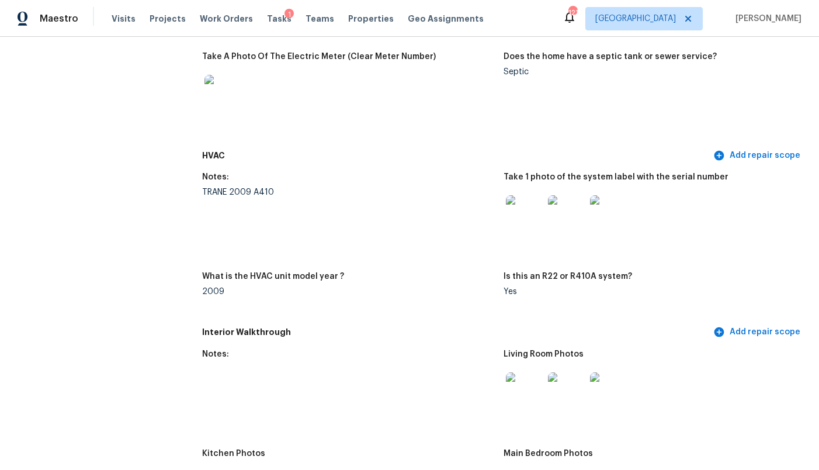
click at [529, 195] on img at bounding box center [524, 213] width 37 height 37
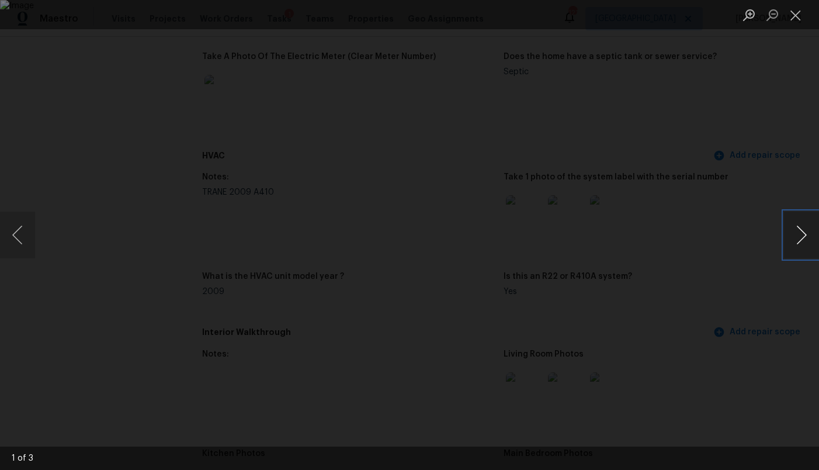
click at [805, 231] on button "Next image" at bounding box center [801, 235] width 35 height 47
click at [786, 147] on div "Lightbox" at bounding box center [409, 235] width 819 height 470
